Goal: Information Seeking & Learning: Learn about a topic

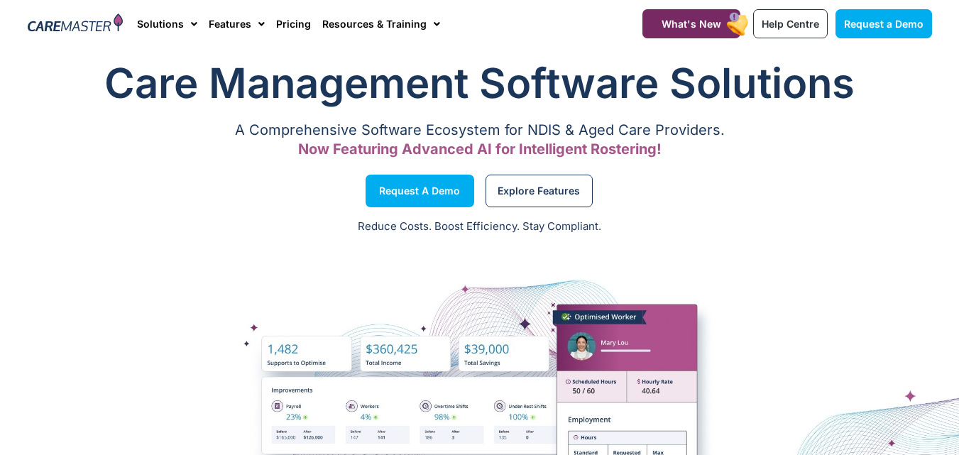
click at [177, 23] on link "Solutions" at bounding box center [167, 24] width 60 height 48
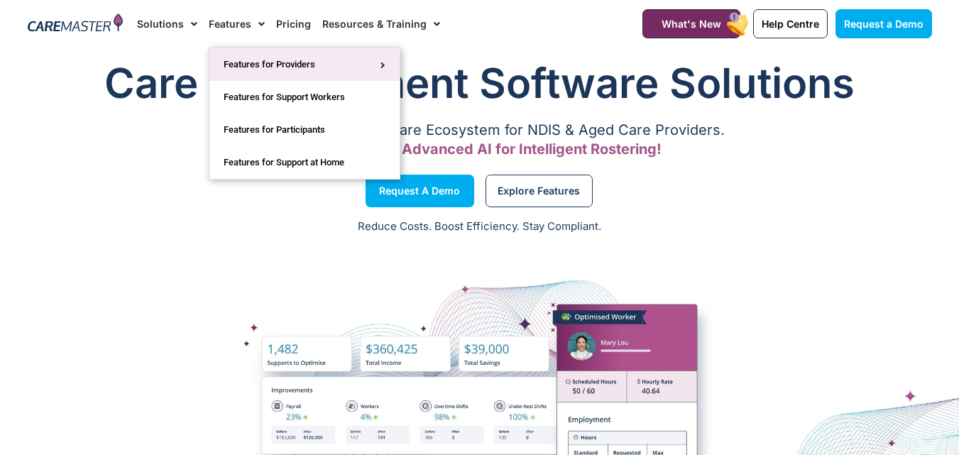
click at [310, 65] on link "Features for Providers" at bounding box center [304, 64] width 190 height 33
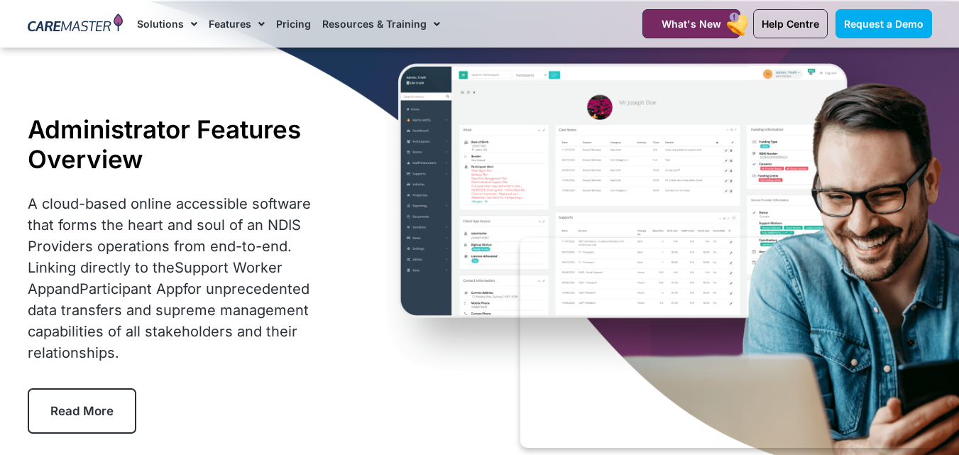
scroll to position [71, 0]
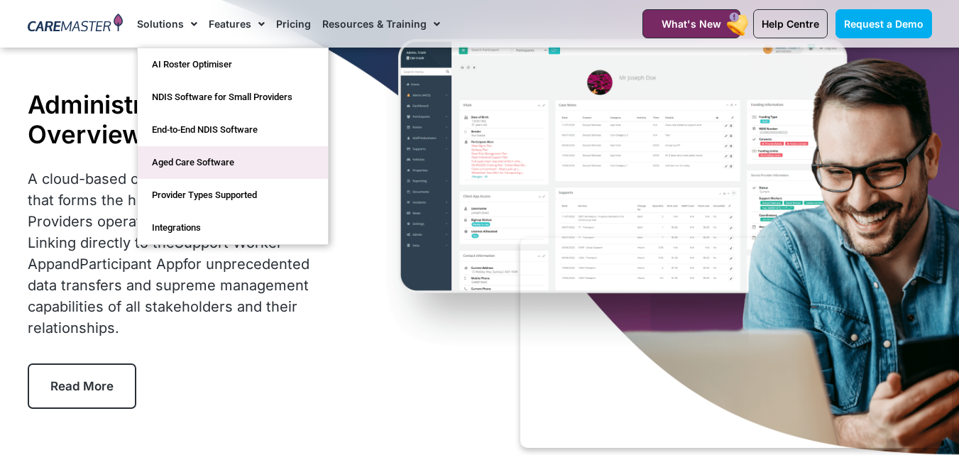
click at [192, 163] on link "Aged Care Software" at bounding box center [233, 162] width 190 height 33
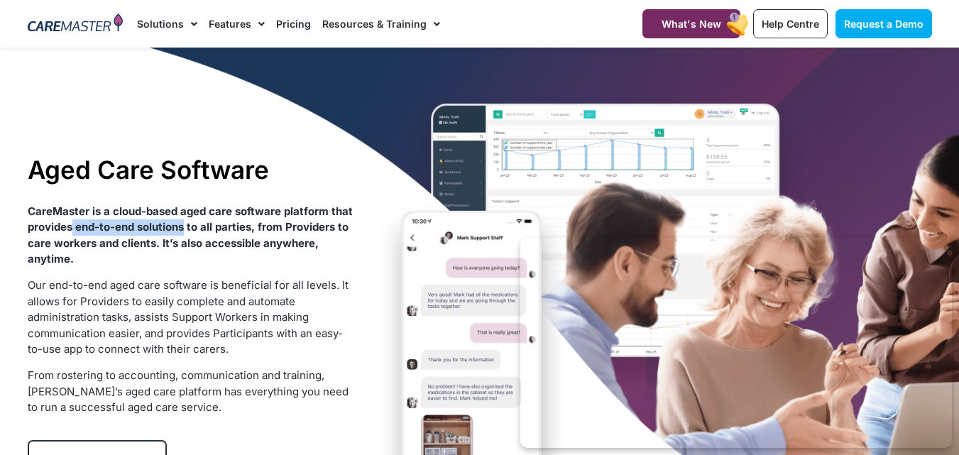
drag, startPoint x: 74, startPoint y: 230, endPoint x: 185, endPoint y: 233, distance: 110.8
click at [185, 233] on strong "CareMaster is a cloud-based aged care software platform that provides end-to-en…" at bounding box center [190, 235] width 325 height 62
copy strong "end-to-end solutions"
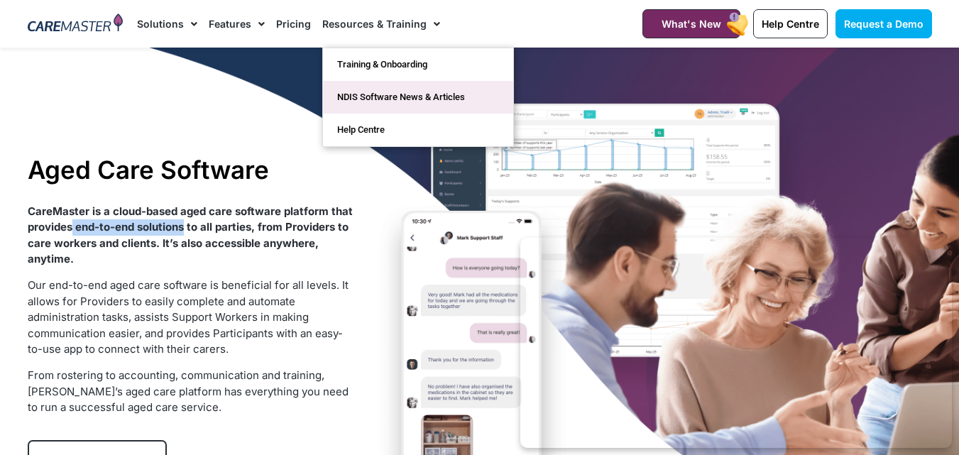
click at [390, 97] on link "NDIS Software News & Articles" at bounding box center [418, 97] width 190 height 33
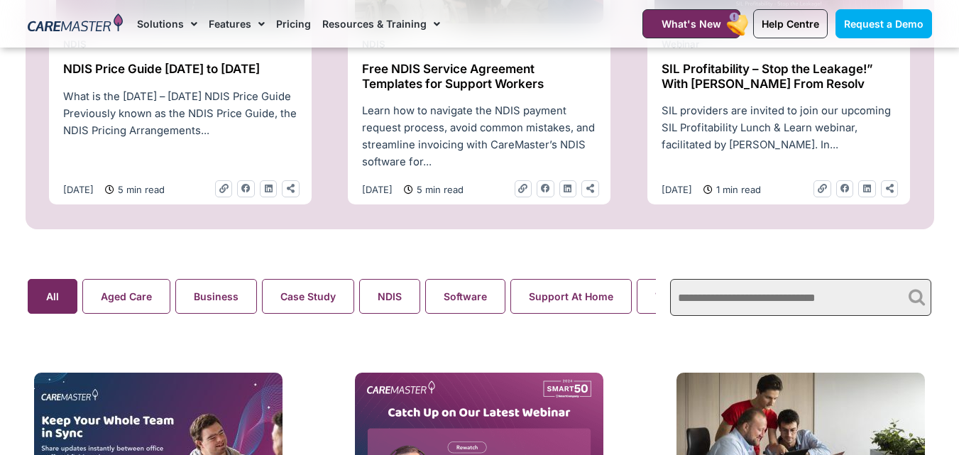
scroll to position [852, 0]
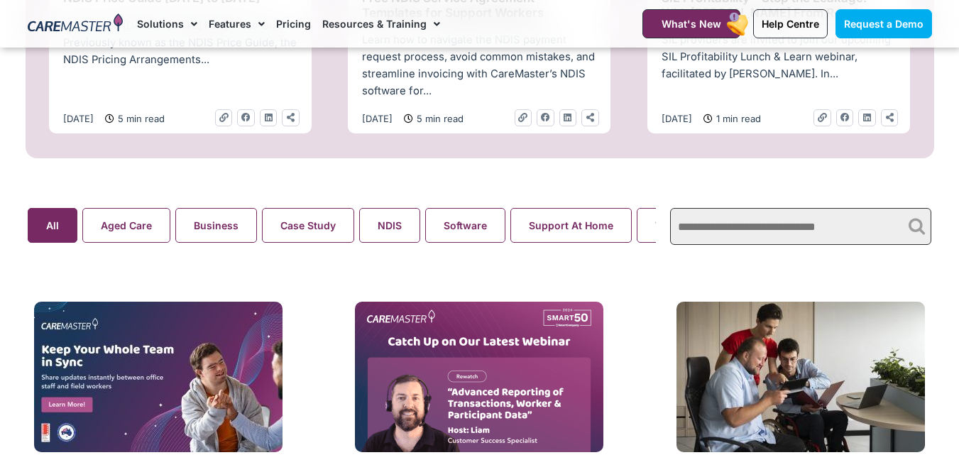
click at [727, 228] on input "text" at bounding box center [800, 226] width 261 height 37
type input "*********"
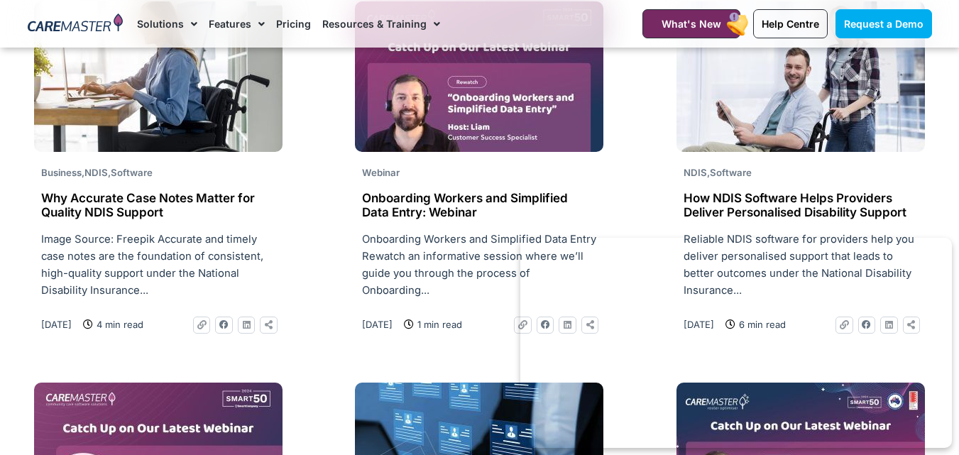
scroll to position [1916, 0]
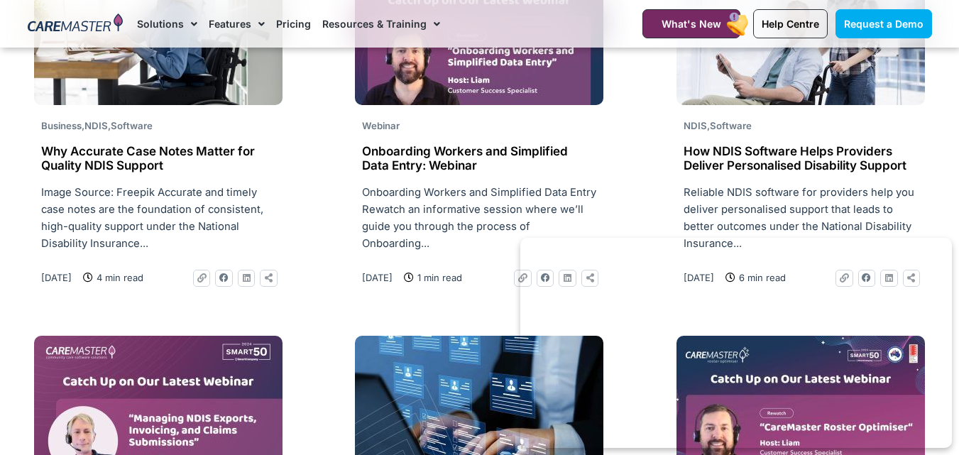
drag, startPoint x: 187, startPoint y: 158, endPoint x: 110, endPoint y: 153, distance: 77.5
click at [107, 153] on h2 "Why Accurate Case Notes Matter for Quality NDIS Support" at bounding box center [158, 158] width 234 height 29
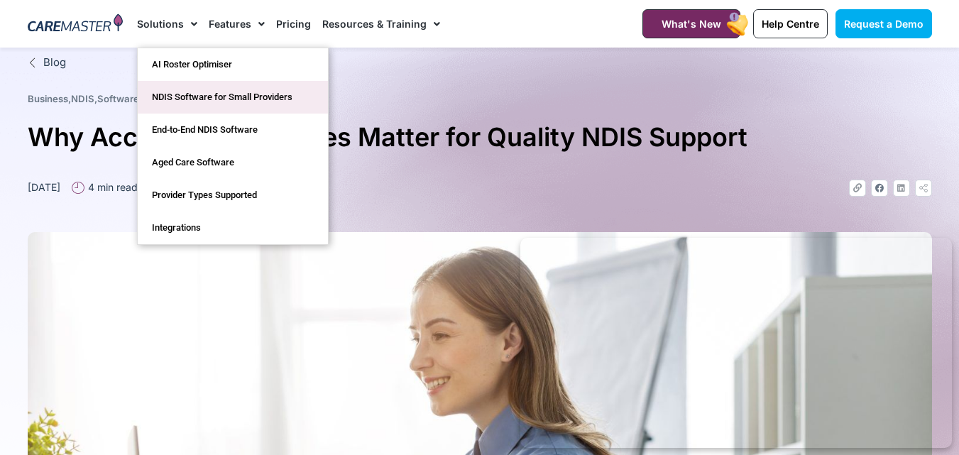
click at [187, 92] on link "NDIS Software for Small Providers" at bounding box center [233, 97] width 190 height 33
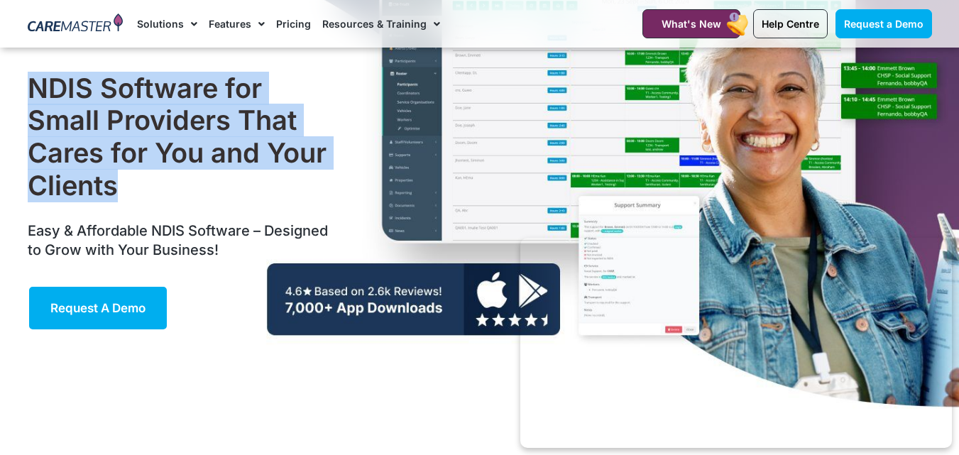
scroll to position [142, 0]
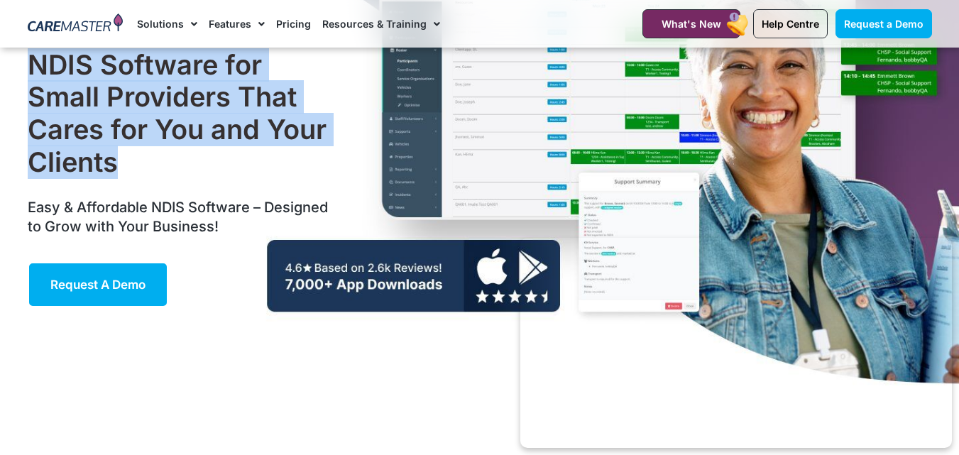
drag, startPoint x: 21, startPoint y: 140, endPoint x: 163, endPoint y: 175, distance: 147.0
click at [163, 175] on div "NDIS Software for Small Providers That Cares for You and Your Clients Easy & Af…" at bounding box center [182, 178] width 322 height 273
copy h1 "NDIS Software for Small Providers That Cares for You and Your Clients"
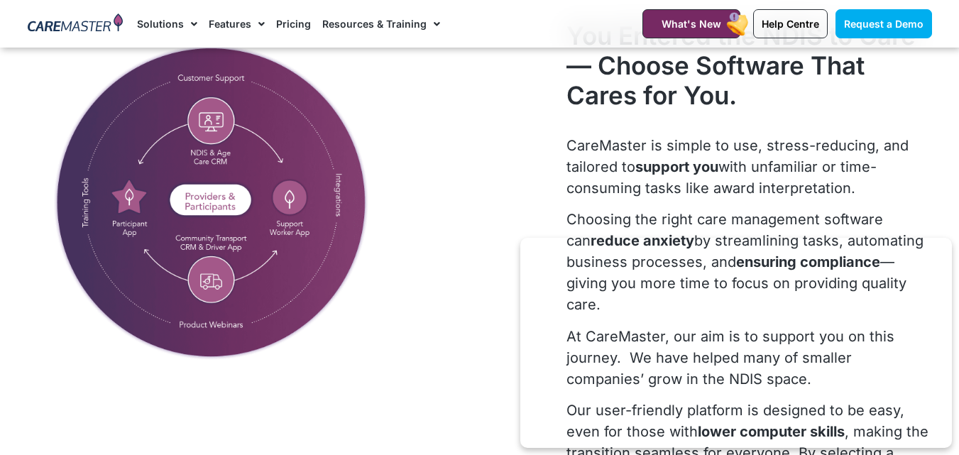
scroll to position [710, 0]
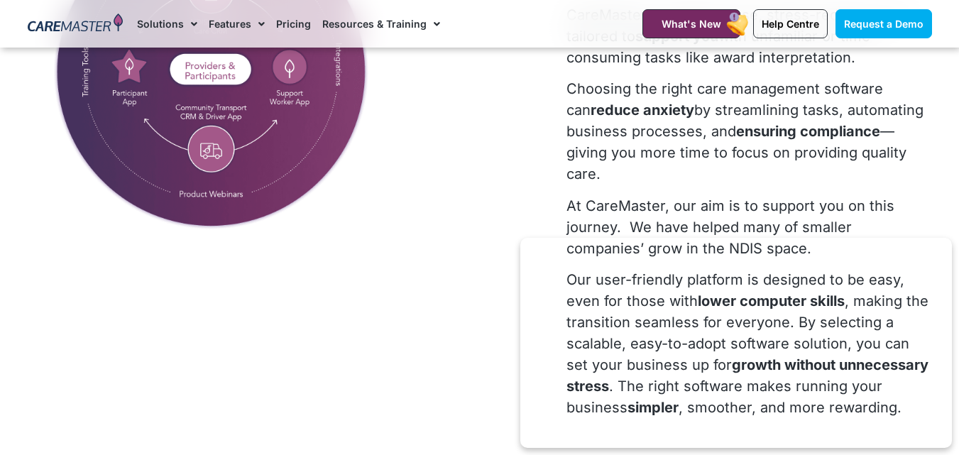
click at [764, 129] on strong "ensuring compliance" at bounding box center [808, 131] width 144 height 17
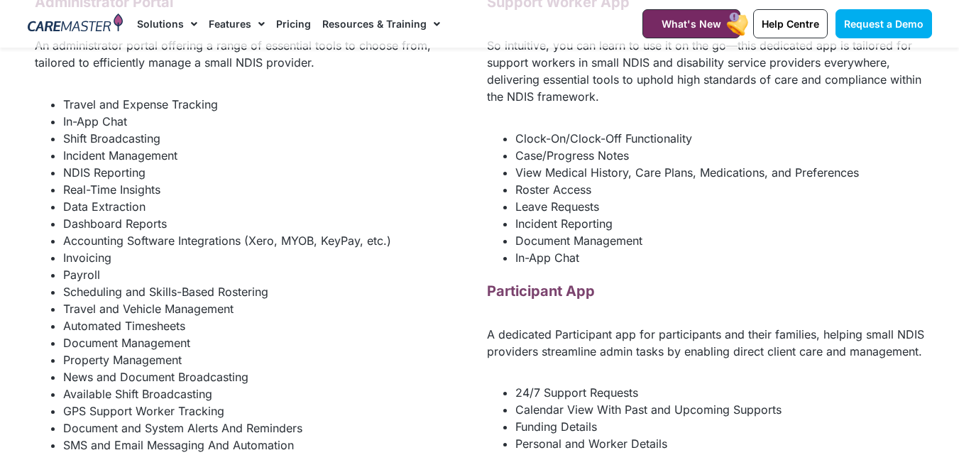
scroll to position [0, 0]
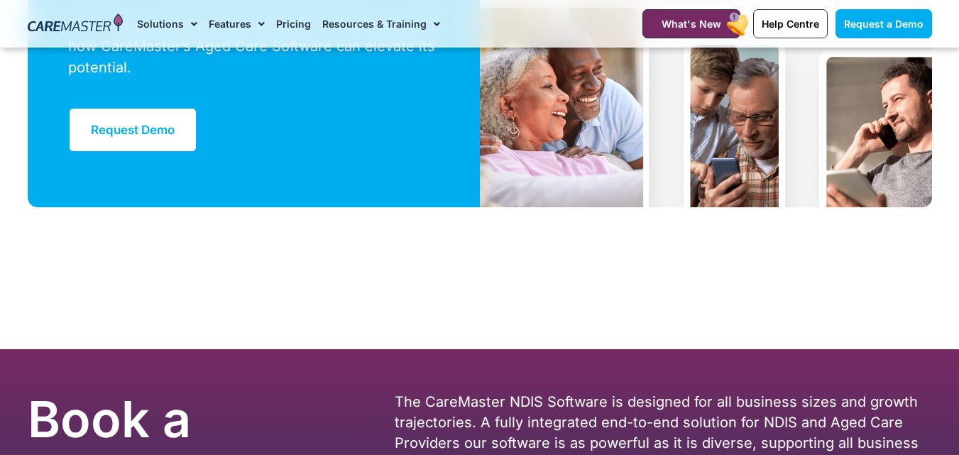
scroll to position [4141, 0]
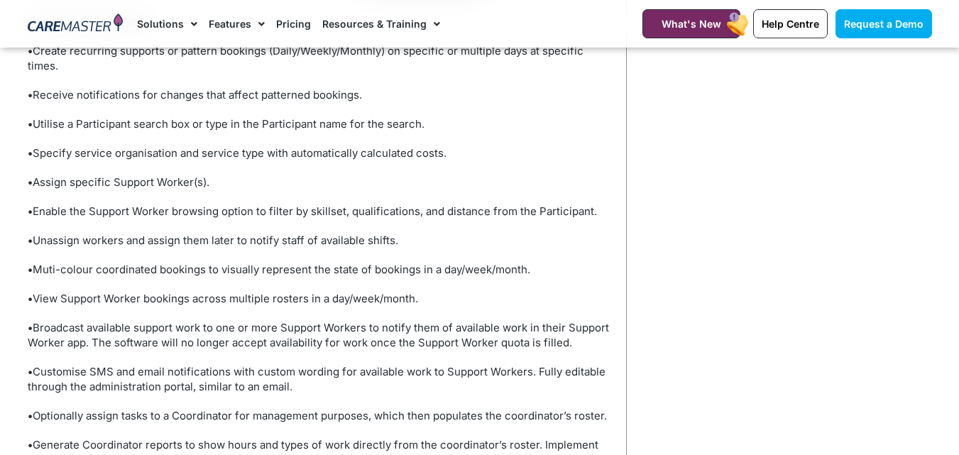
scroll to position [5414, 0]
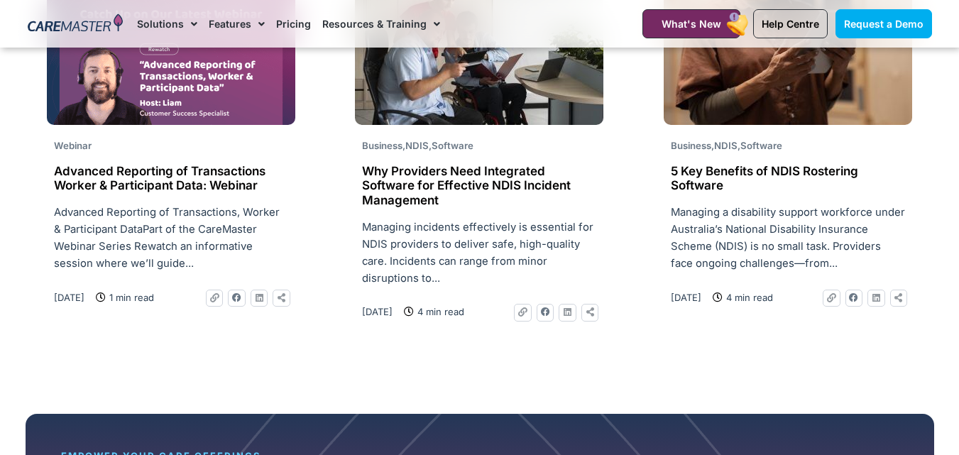
scroll to position [1845, 0]
